Goal: Check status

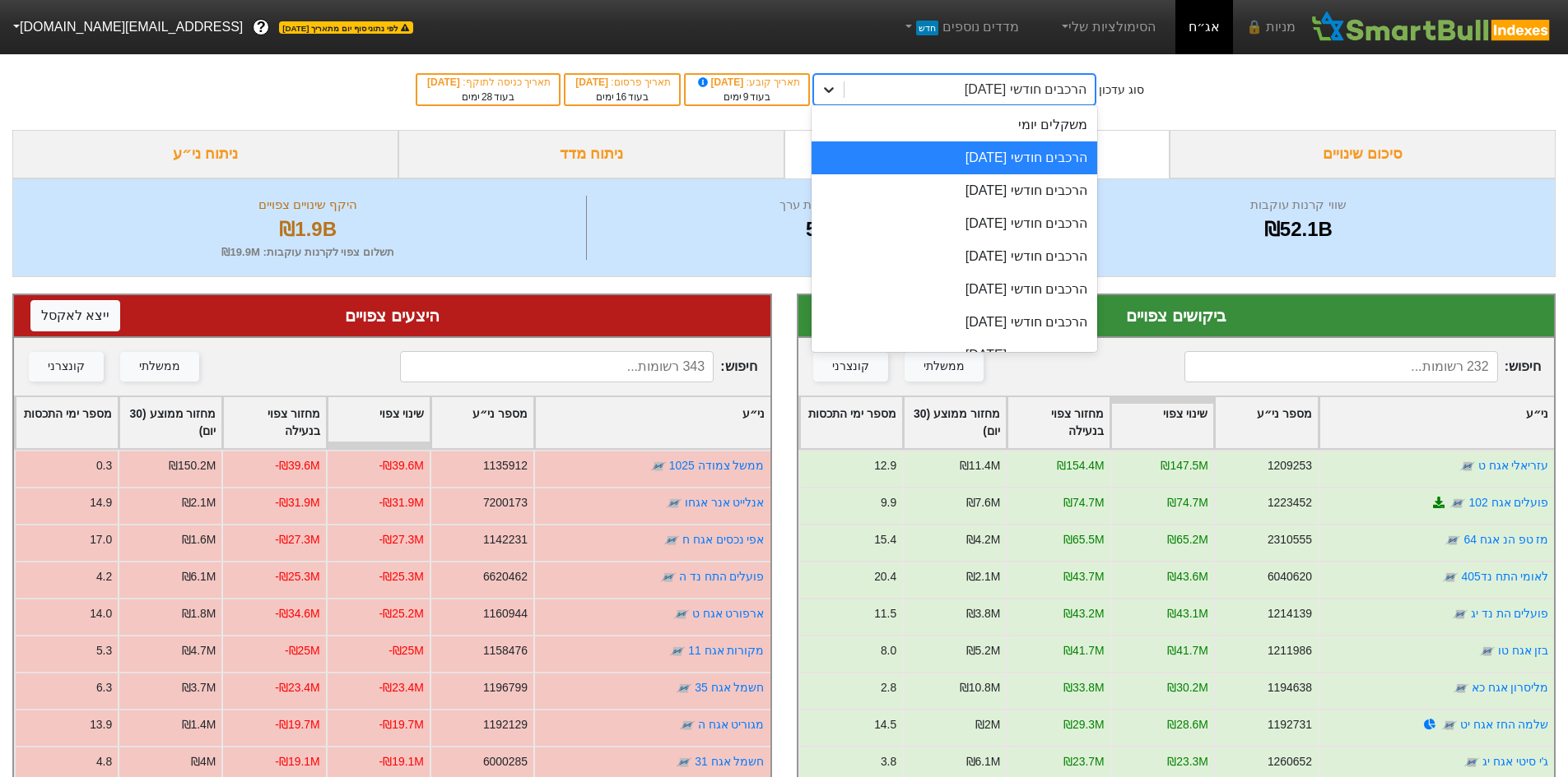
click at [837, 86] on icon at bounding box center [828, 89] width 16 height 16
click at [955, 127] on div "משקלים יומי" at bounding box center [954, 125] width 285 height 33
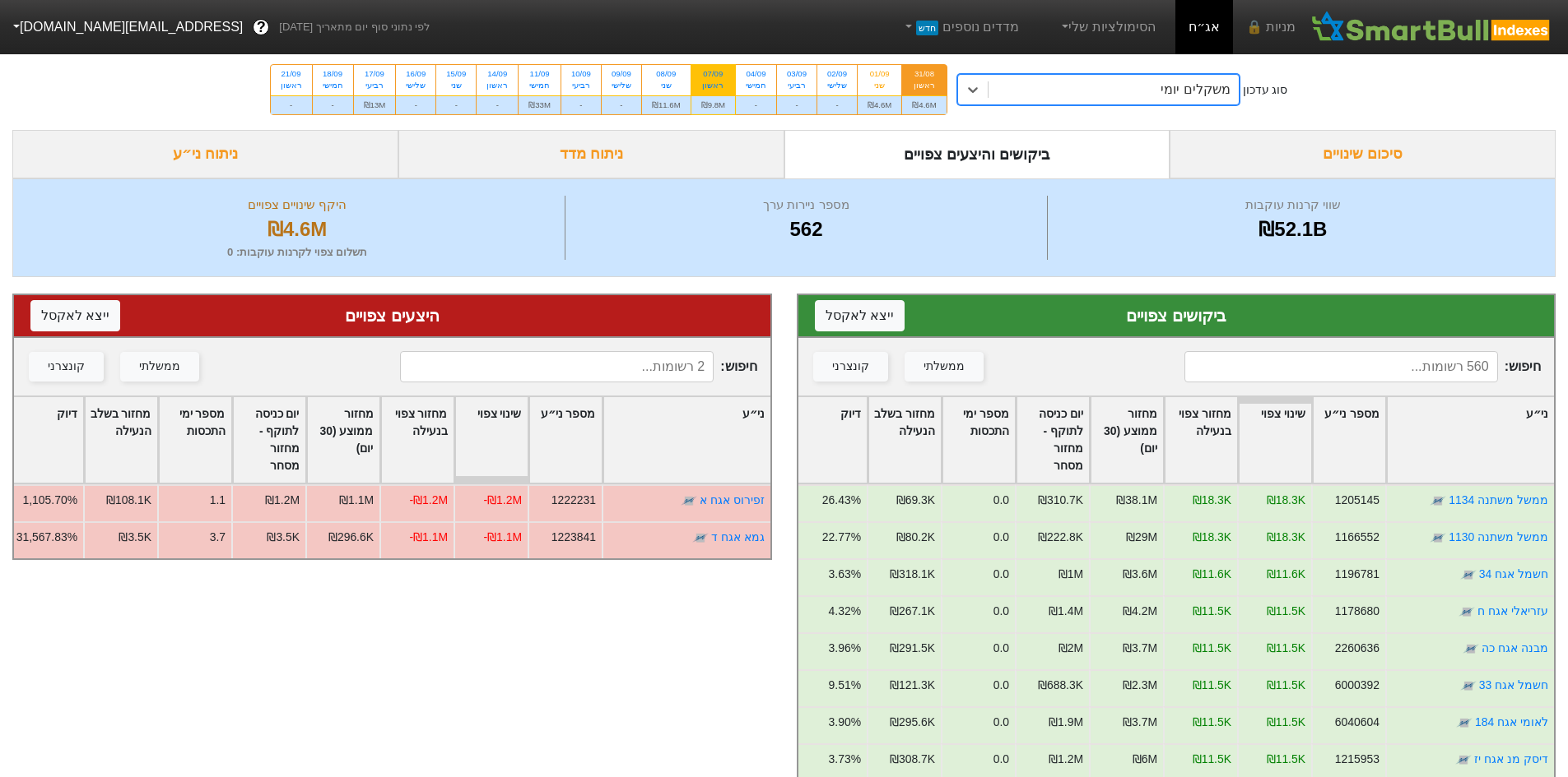
click at [699, 82] on div "07/09 ראשון" at bounding box center [713, 79] width 43 height 29
click at [702, 76] on input "07/09 ראשון ₪9.8M" at bounding box center [707, 70] width 10 height 10
radio input "true"
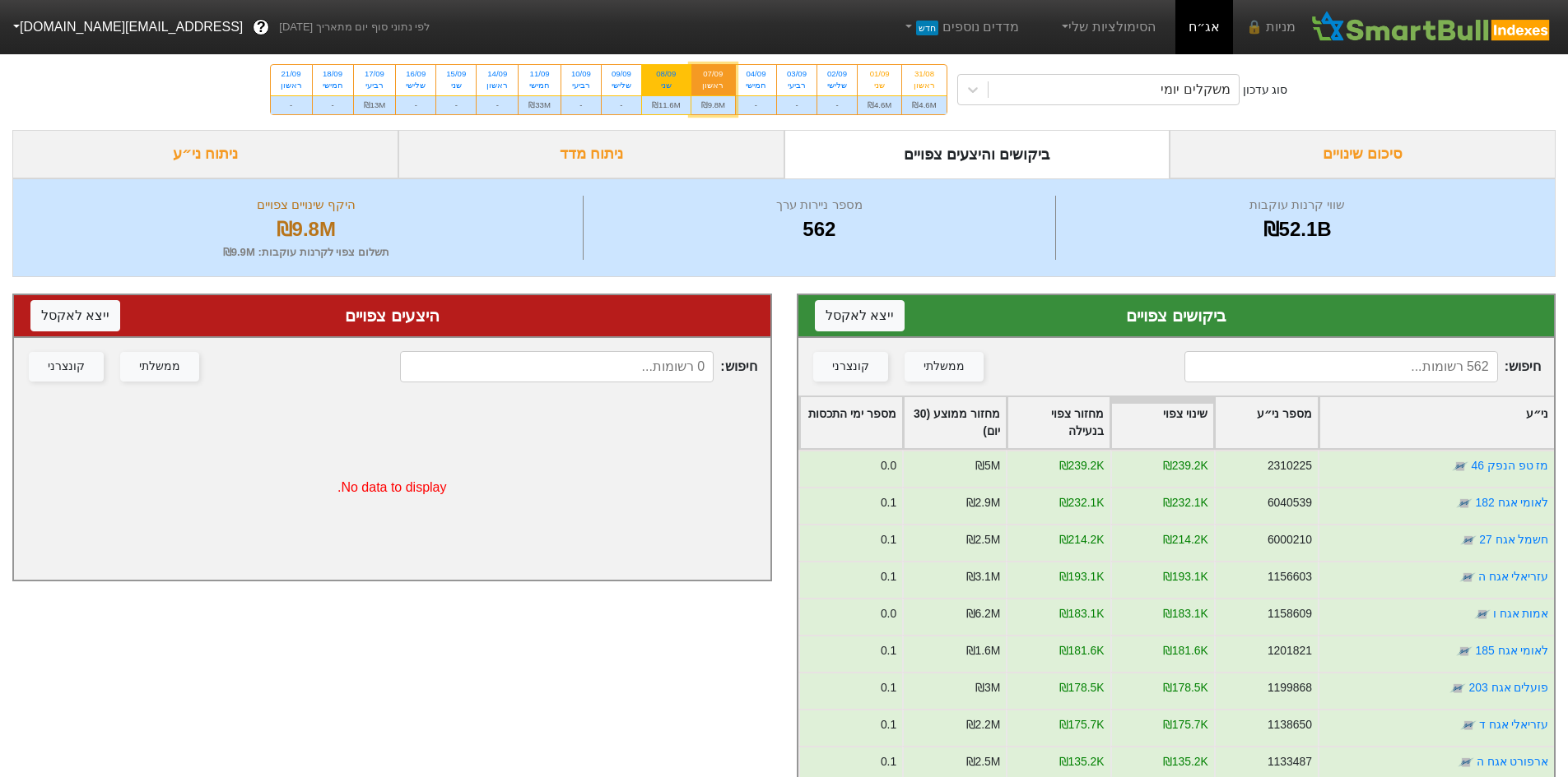
click at [656, 82] on div "שני" at bounding box center [666, 86] width 28 height 11
click at [656, 76] on input "08/09 שני ₪11.6M" at bounding box center [659, 70] width 10 height 10
radio input "true"
click at [700, 83] on div "07/09 ראשון" at bounding box center [713, 79] width 43 height 29
click at [702, 76] on input "07/09 ראשון ₪9.8M" at bounding box center [707, 70] width 10 height 10
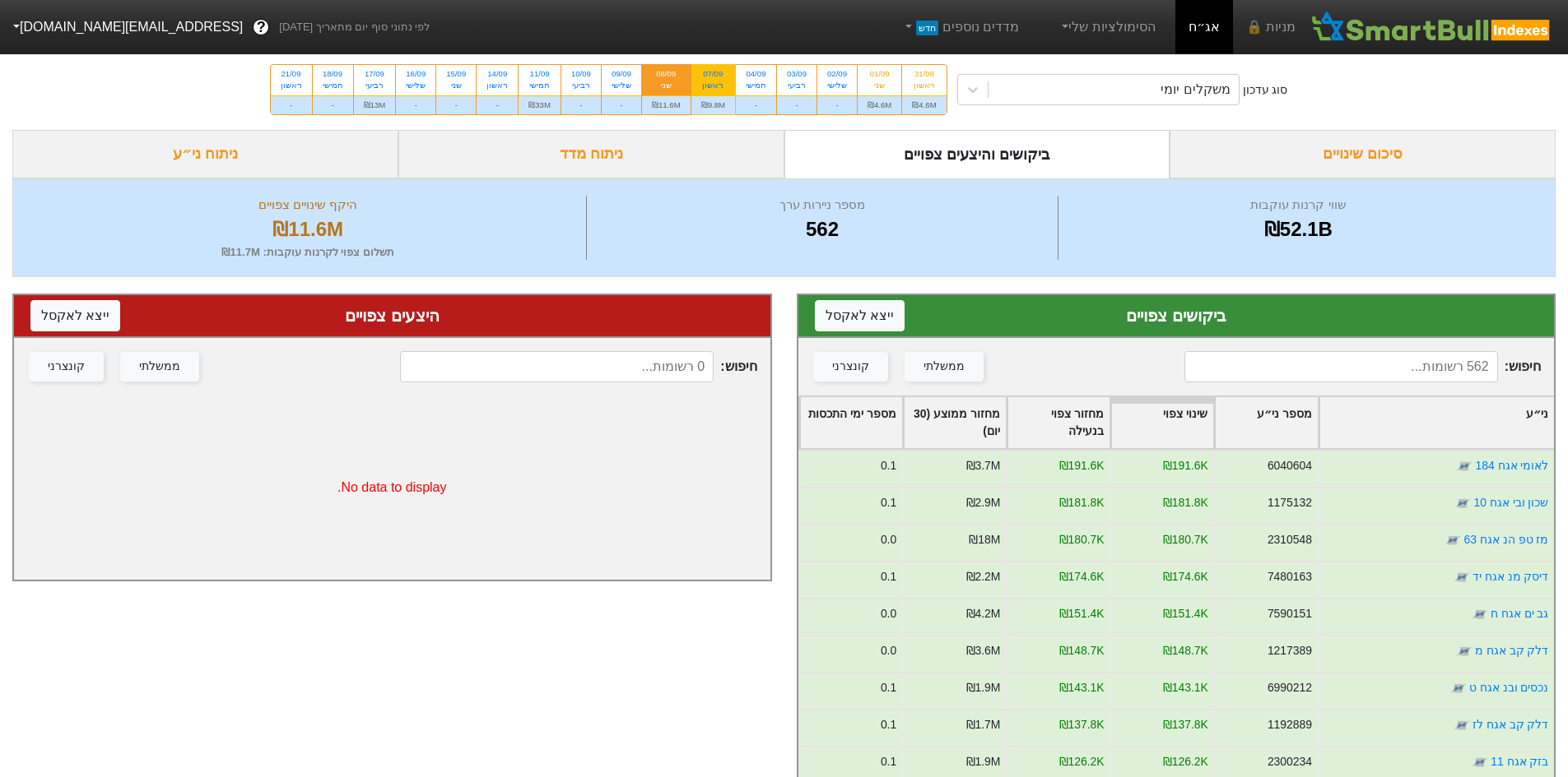
radio input "true"
